Goal: Task Accomplishment & Management: Manage account settings

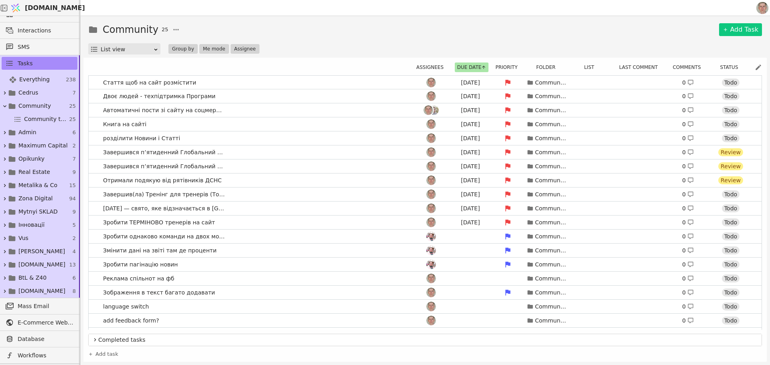
scroll to position [53, 0]
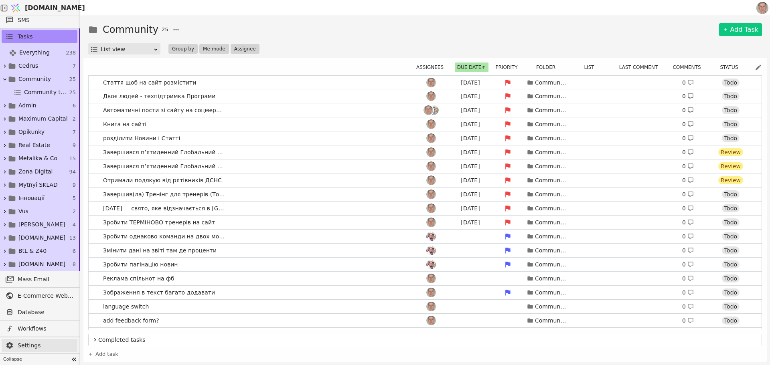
click at [40, 345] on span "Settings" at bounding box center [46, 345] width 56 height 8
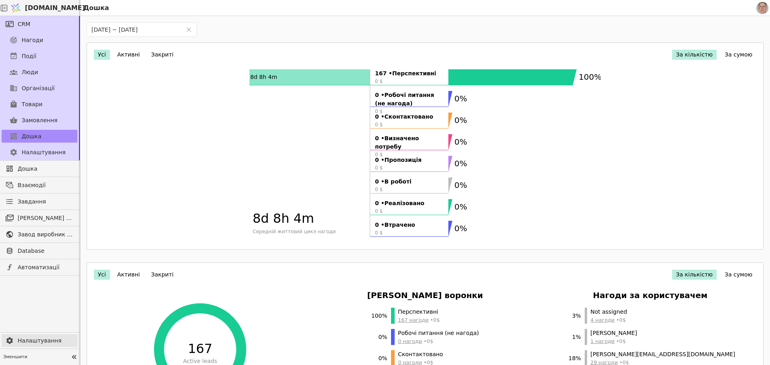
click at [46, 344] on span "Налаштування" at bounding box center [46, 341] width 56 height 8
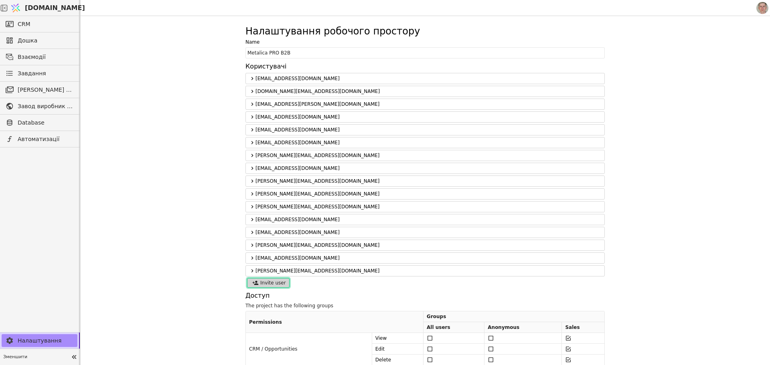
click at [274, 280] on button "Invite user" at bounding box center [268, 283] width 42 height 10
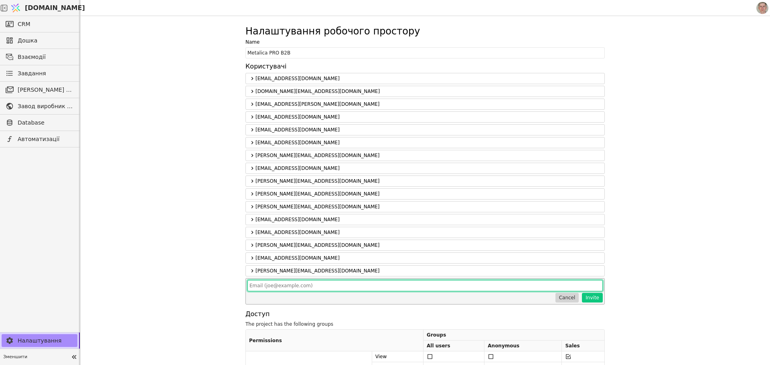
click at [336, 289] on input "text" at bounding box center [424, 285] width 355 height 11
paste input "[PERSON_NAME][DOMAIN_NAME][EMAIL_ADDRESS][DOMAIN_NAME]"
type input "[PERSON_NAME][DOMAIN_NAME][EMAIL_ADDRESS][DOMAIN_NAME]"
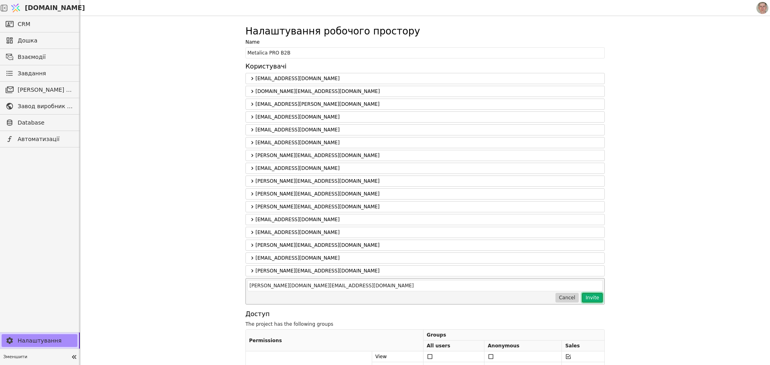
click at [592, 297] on button "Invite" at bounding box center [592, 298] width 21 height 10
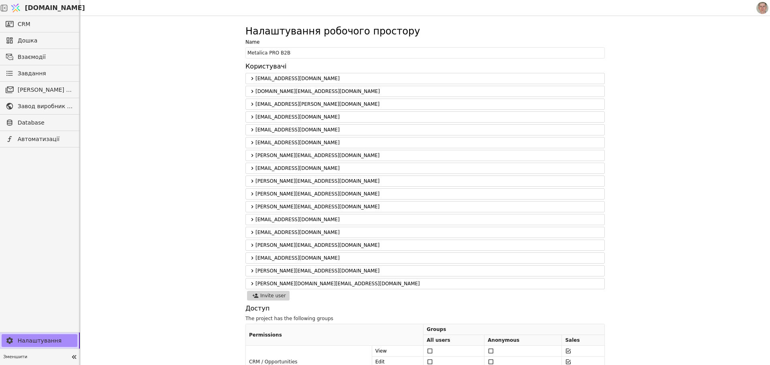
click at [251, 283] on icon at bounding box center [252, 283] width 2 height 3
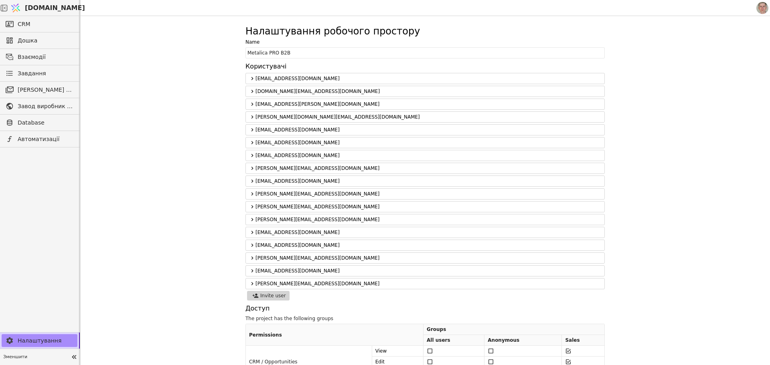
click at [251, 116] on icon at bounding box center [252, 116] width 2 height 3
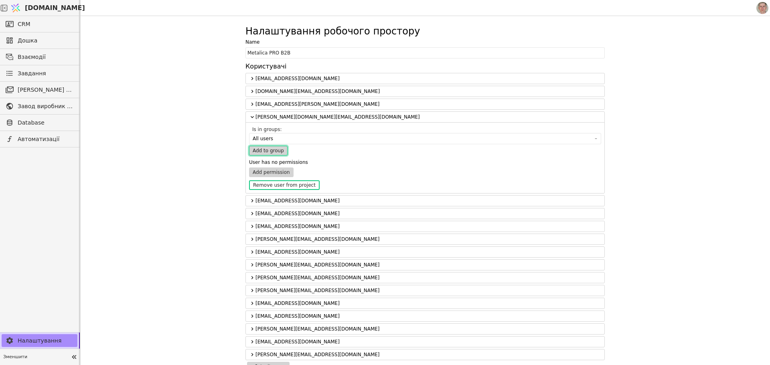
click at [266, 152] on button "Add to group" at bounding box center [268, 151] width 38 height 10
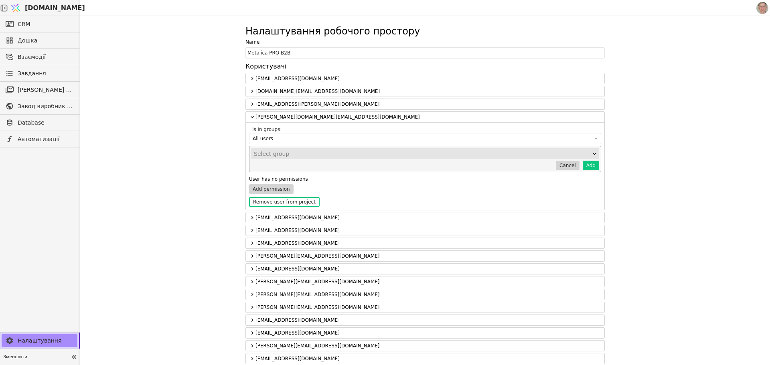
click at [272, 152] on div "Select group" at bounding box center [422, 153] width 337 height 11
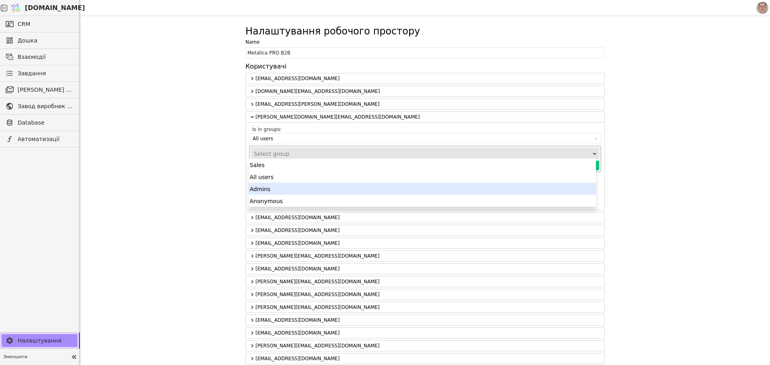
click at [273, 190] on div "Admins" at bounding box center [421, 189] width 347 height 12
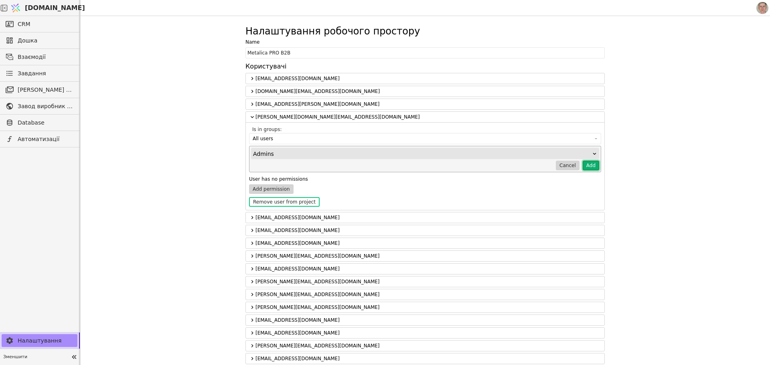
click at [588, 166] on button "Add" at bounding box center [590, 166] width 16 height 10
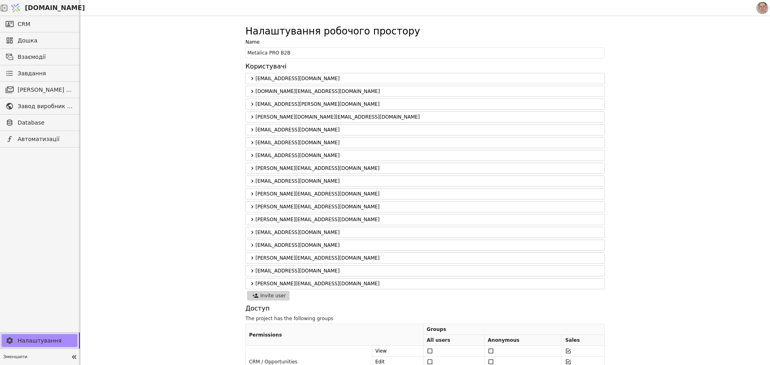
click at [249, 117] on icon at bounding box center [252, 117] width 6 height 10
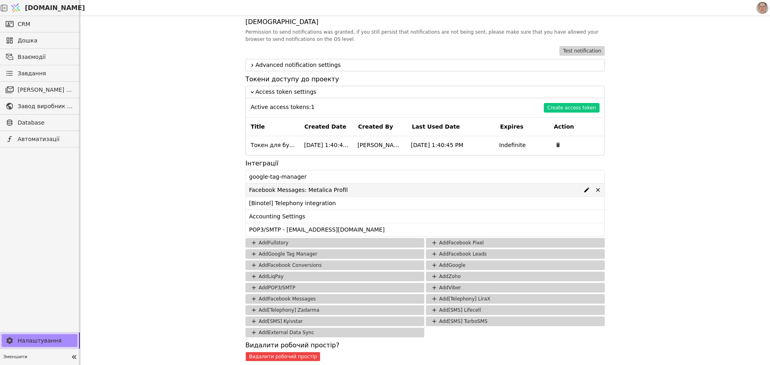
scroll to position [771, 0]
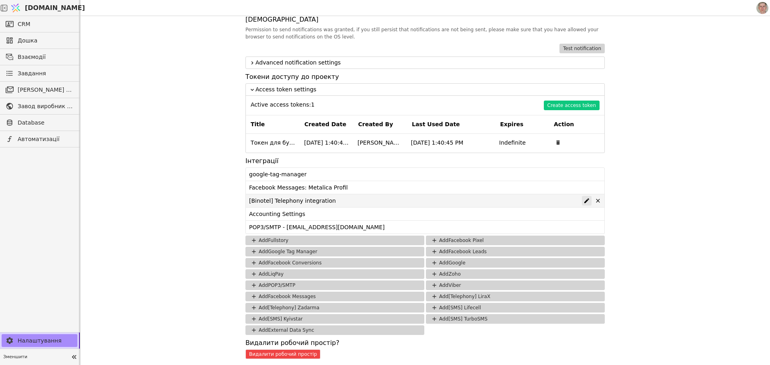
click at [584, 200] on icon at bounding box center [586, 200] width 5 height 5
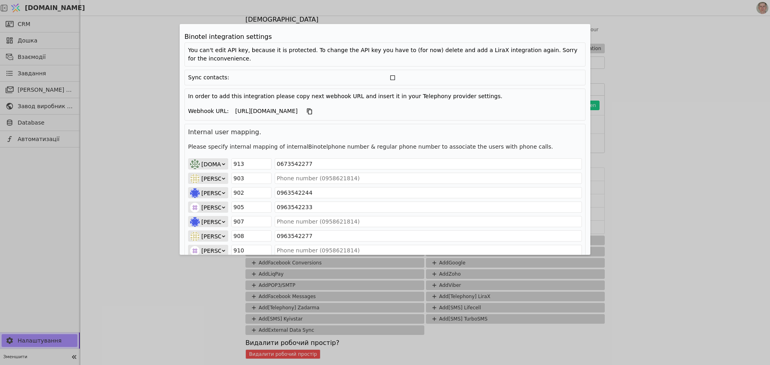
click at [217, 165] on span "[DOMAIN_NAME][EMAIL_ADDRESS][DOMAIN_NAME]" at bounding box center [273, 164] width 145 height 11
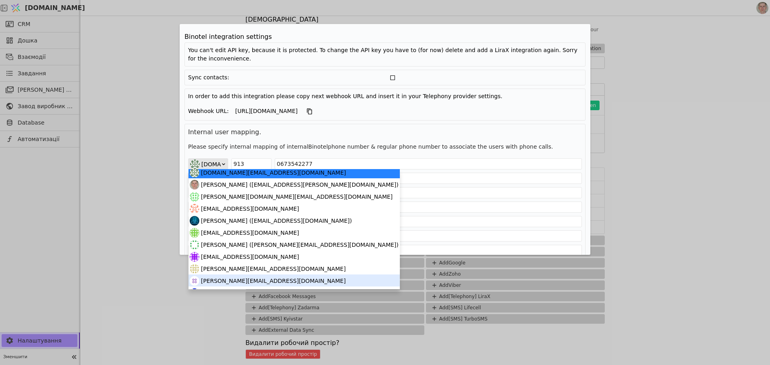
scroll to position [4, 0]
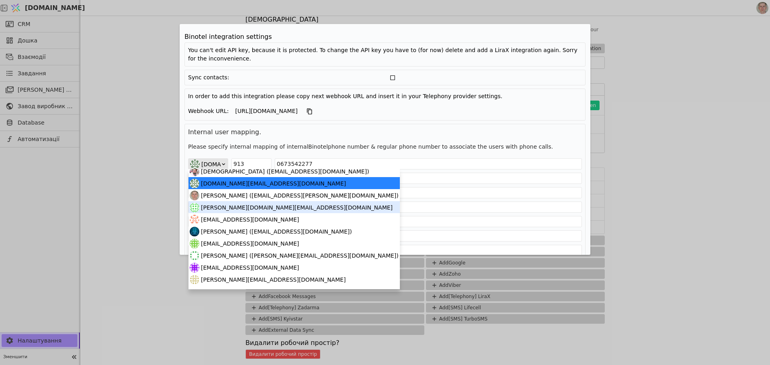
click at [252, 206] on span "[PERSON_NAME][DOMAIN_NAME][EMAIL_ADDRESS][DOMAIN_NAME]" at bounding box center [297, 208] width 192 height 12
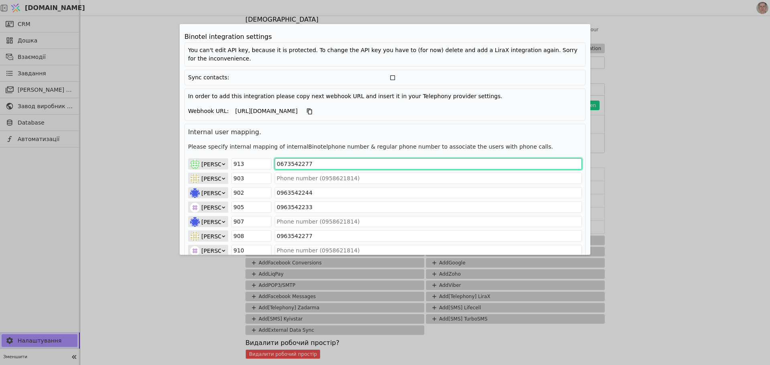
drag, startPoint x: 324, startPoint y: 166, endPoint x: 329, endPoint y: 158, distance: 9.6
click at [234, 165] on div "mykola.ch@metalicaprofil.com 913 0673542277" at bounding box center [385, 163] width 394 height 11
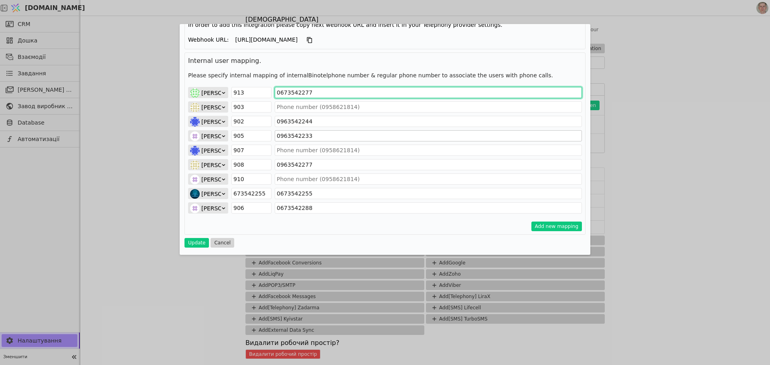
scroll to position [72, 0]
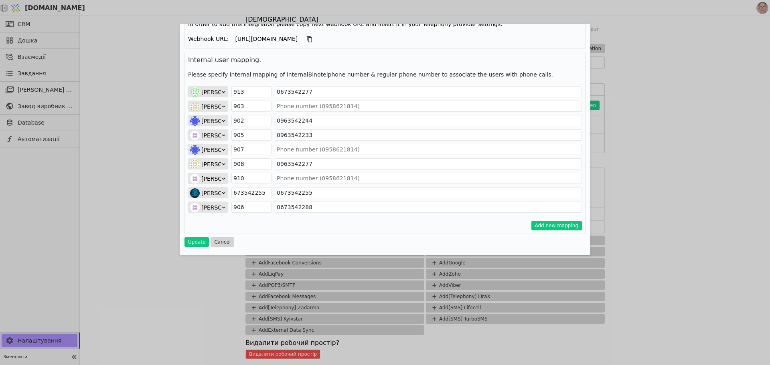
click at [223, 178] on icon "Edit Project" at bounding box center [223, 178] width 5 height 5
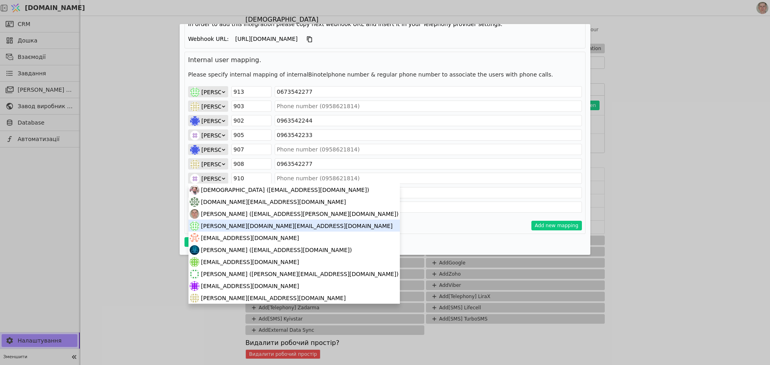
click at [228, 223] on span "[PERSON_NAME][DOMAIN_NAME][EMAIL_ADDRESS][DOMAIN_NAME]" at bounding box center [297, 226] width 192 height 12
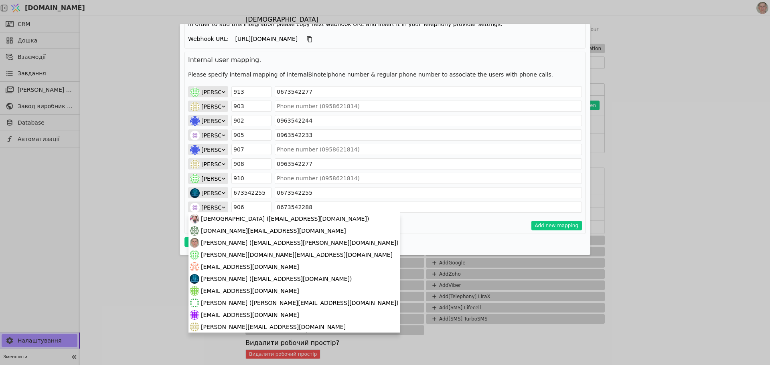
click at [224, 207] on icon "Edit Project" at bounding box center [223, 207] width 5 height 5
click at [259, 253] on span "[PERSON_NAME][DOMAIN_NAME][EMAIL_ADDRESS][DOMAIN_NAME]" at bounding box center [297, 255] width 192 height 12
